Goal: Information Seeking & Learning: Learn about a topic

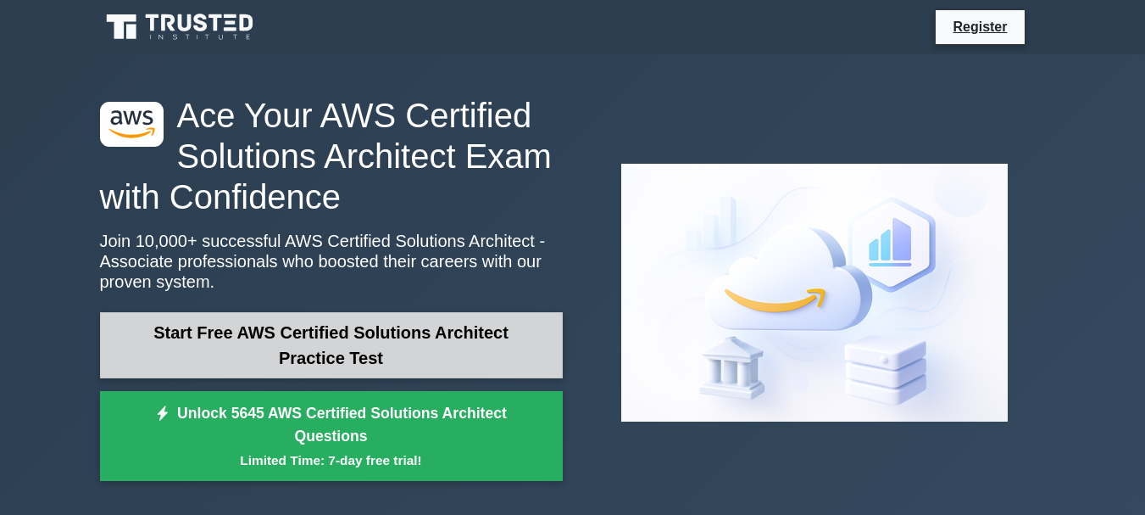
click at [387, 350] on link "Start Free AWS Certified Solutions Architect Practice Test" at bounding box center [331, 345] width 463 height 66
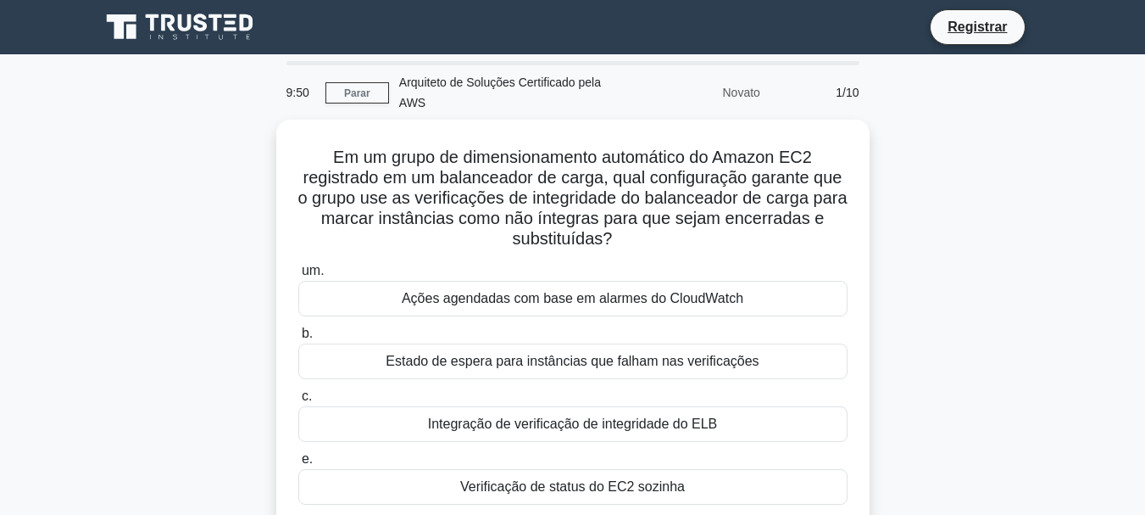
click at [1050, 218] on div "Em um grupo de dimensionamento automático do Amazon EC2 registrado em um balanc…" at bounding box center [573, 334] width 966 height 429
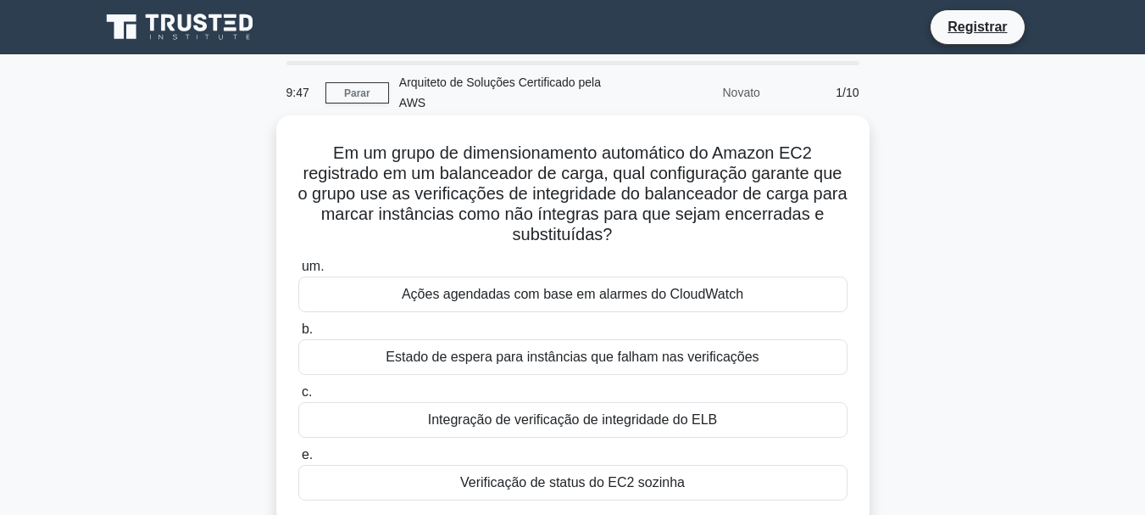
drag, startPoint x: 1050, startPoint y: 217, endPoint x: 483, endPoint y: 166, distance: 569.4
click at [483, 166] on font "Em um grupo de dimensionamento automático do Amazon EC2 registrado em um balanc…" at bounding box center [572, 193] width 549 height 100
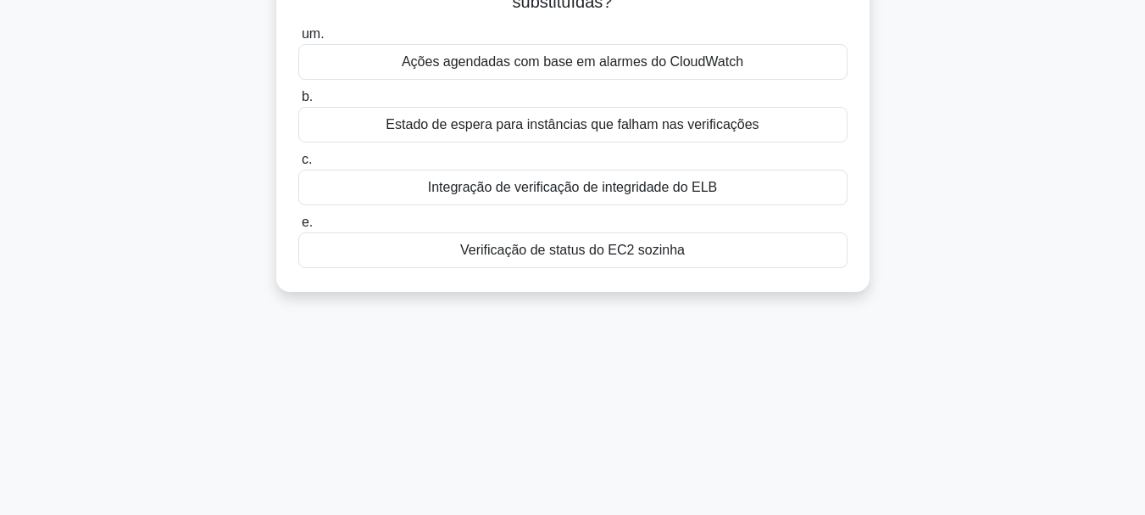
scroll to position [85, 0]
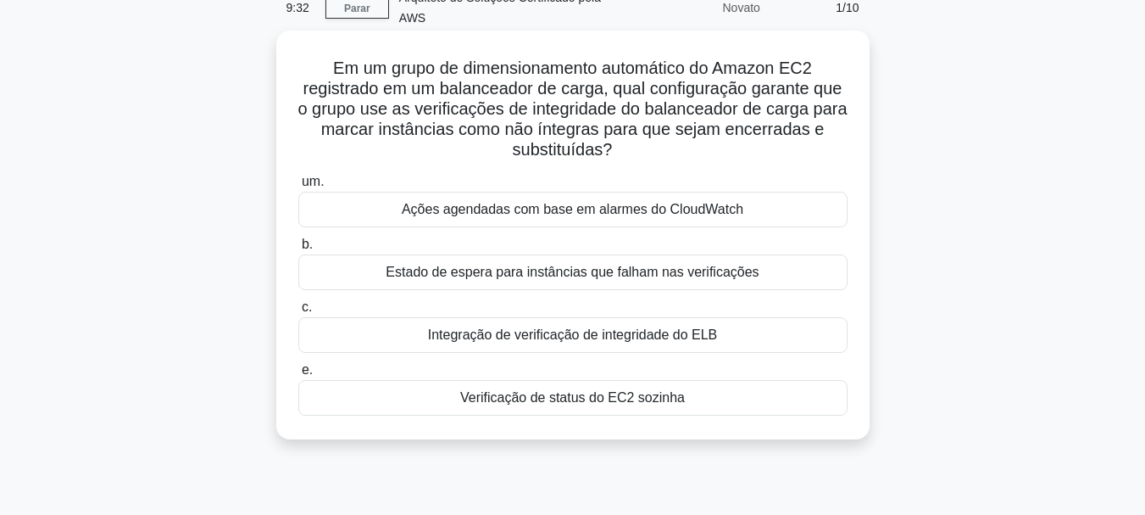
click at [671, 331] on font "Integração de verificação de integridade do ELB" at bounding box center [573, 334] width 290 height 14
click at [298, 313] on input "c. Integração de verificação de integridade do ELB" at bounding box center [298, 307] width 0 height 11
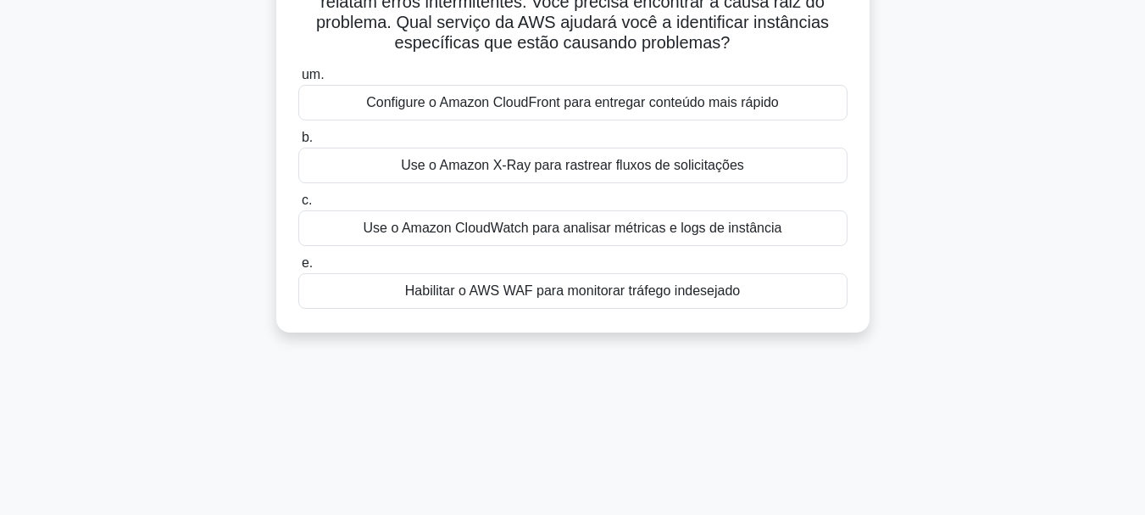
scroll to position [0, 0]
